Goal: Task Accomplishment & Management: Complete application form

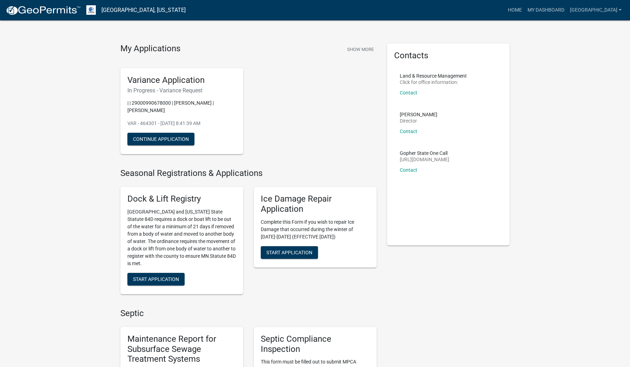
scroll to position [6, 0]
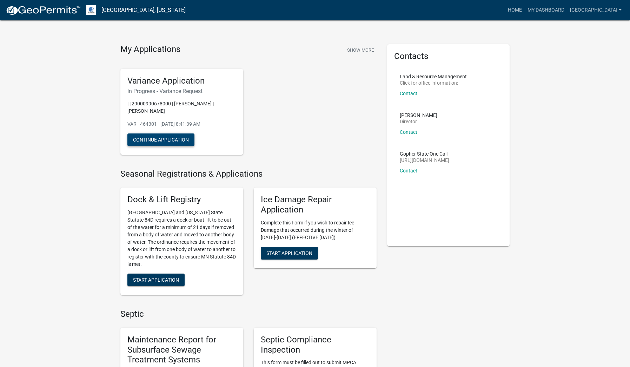
click at [175, 140] on button "Continue Application" at bounding box center [160, 139] width 67 height 13
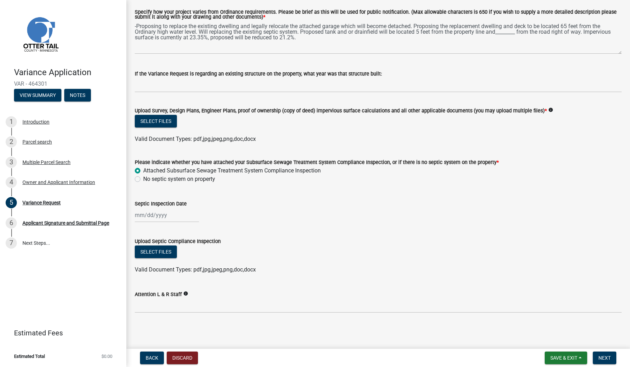
click at [186, 292] on icon "info" at bounding box center [185, 293] width 5 height 5
click at [234, 296] on div "If you have been working with L&R staff please indicate individual" at bounding box center [241, 293] width 96 height 20
click at [188, 294] on icon "info" at bounding box center [185, 293] width 5 height 5
click at [170, 295] on label "Attention L & R Staff" at bounding box center [158, 294] width 47 height 5
click at [170, 298] on input "Attention L & R Staff" at bounding box center [378, 305] width 487 height 14
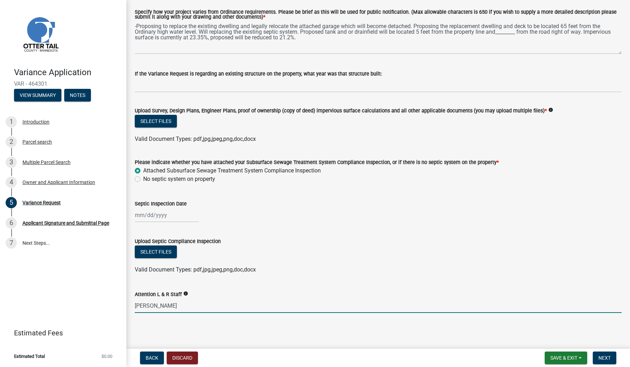
type input "[PERSON_NAME]"
click at [276, 319] on div "Variance Request share Share Indicate the relevant Otter Tail County Ordinance(…" at bounding box center [379, 76] width 498 height 498
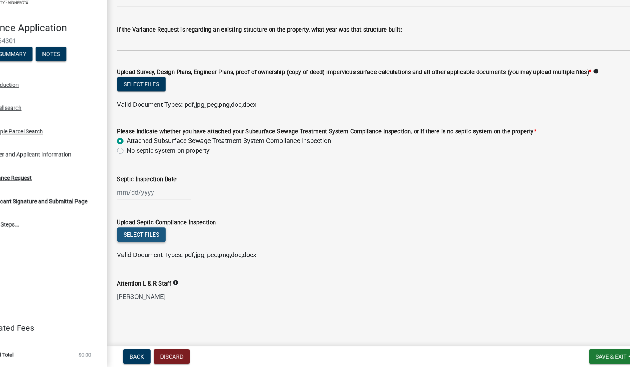
click at [135, 245] on button "Select files" at bounding box center [156, 251] width 42 height 13
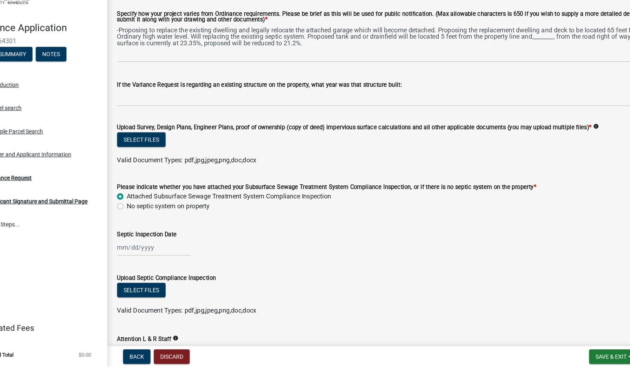
scroll to position [132, 0]
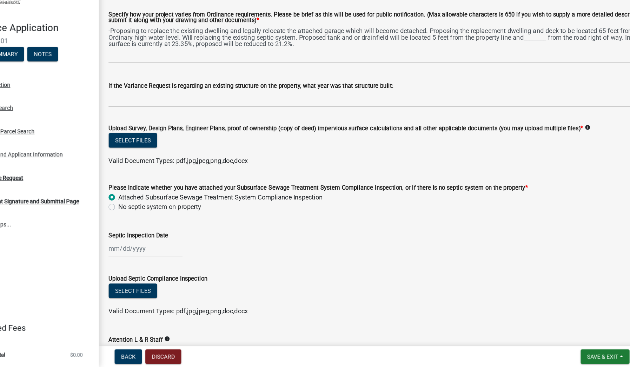
click at [548, 156] on icon "info" at bounding box center [550, 158] width 5 height 5
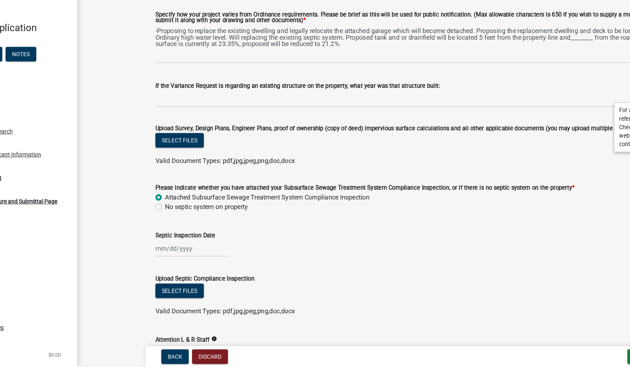
scroll to position [0, 0]
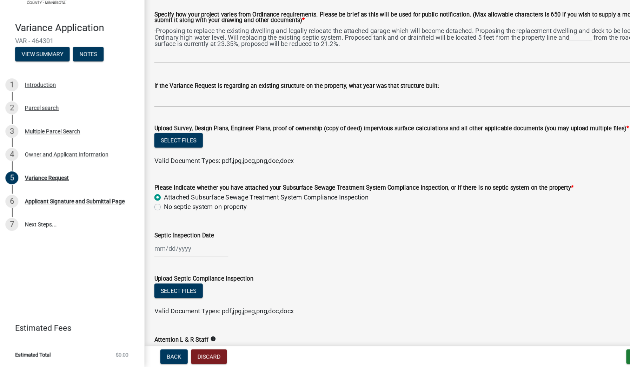
click at [419, 164] on div "Select files" at bounding box center [378, 171] width 487 height 14
